Goal: Navigation & Orientation: Find specific page/section

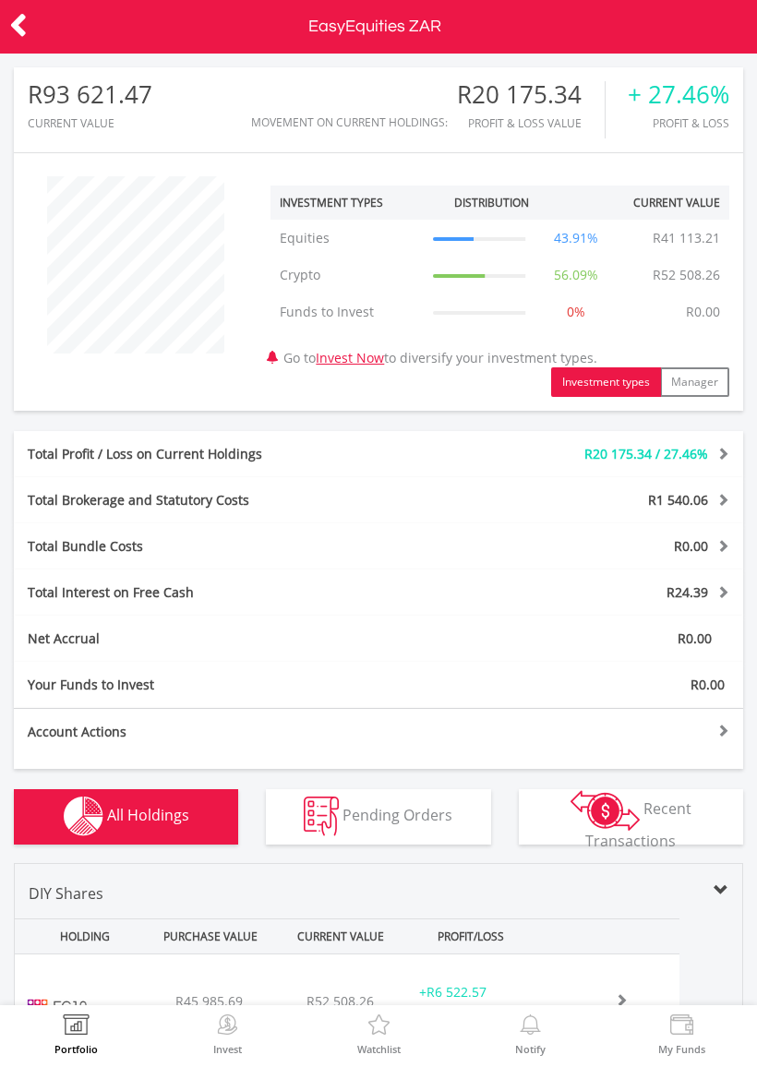
click at [21, 24] on icon at bounding box center [18, 25] width 18 height 36
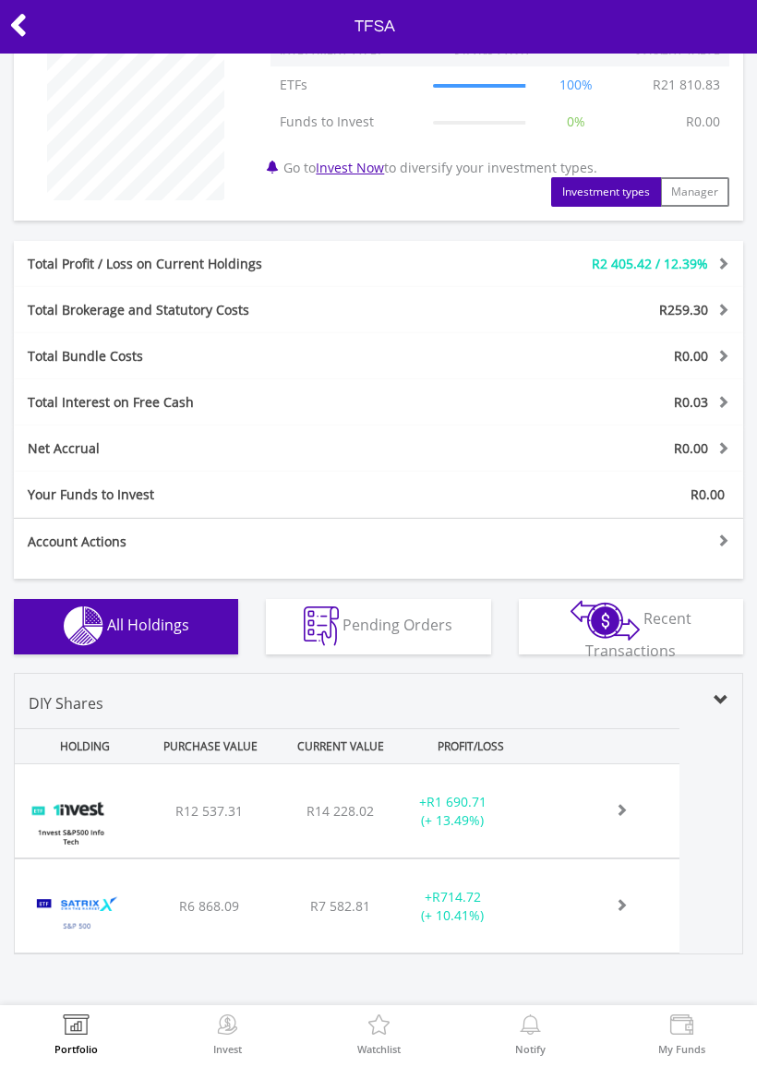
scroll to position [152, 0]
click at [21, 27] on icon at bounding box center [18, 25] width 18 height 36
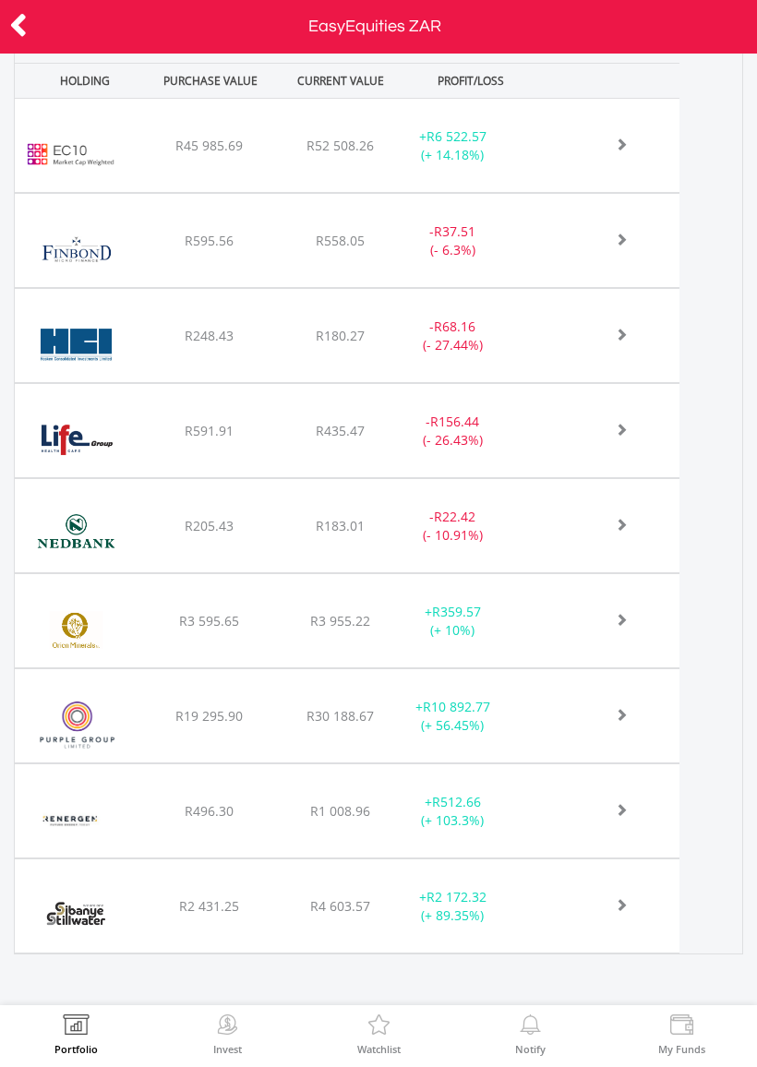
scroll to position [855, 0]
click at [14, 35] on icon at bounding box center [18, 25] width 18 height 36
click at [619, 614] on span at bounding box center [600, 620] width 54 height 13
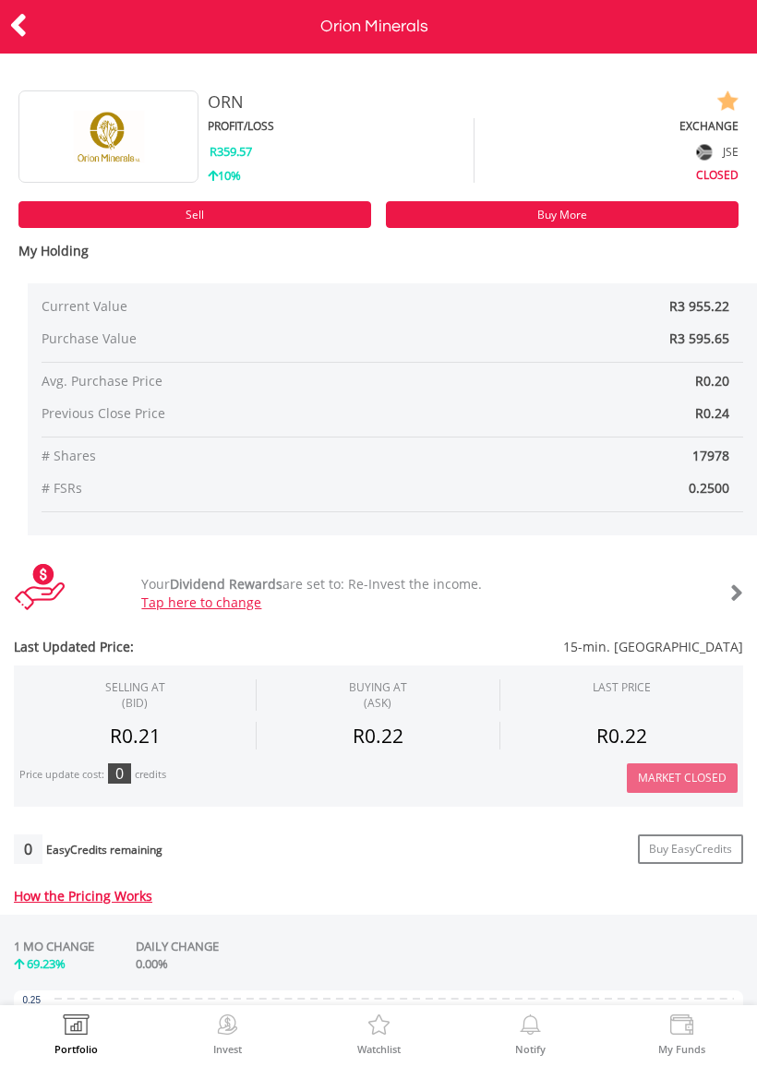
click at [12, 27] on icon at bounding box center [18, 25] width 18 height 36
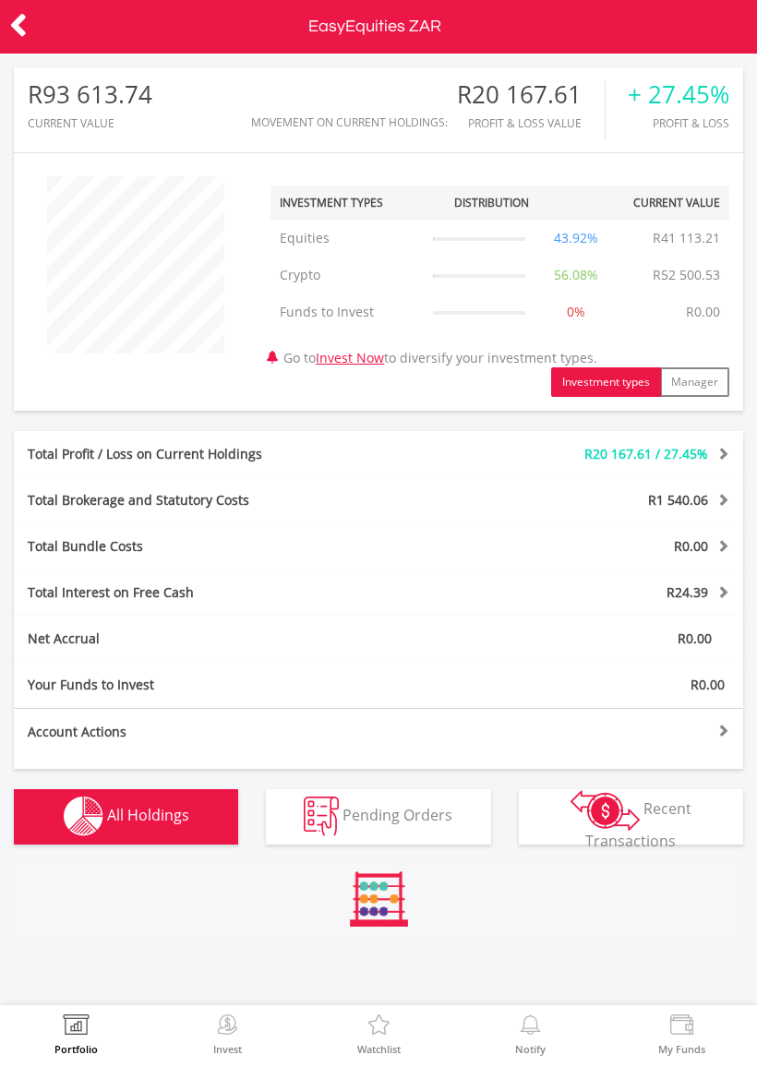
scroll to position [177, 244]
